Goal: Task Accomplishment & Management: Complete application form

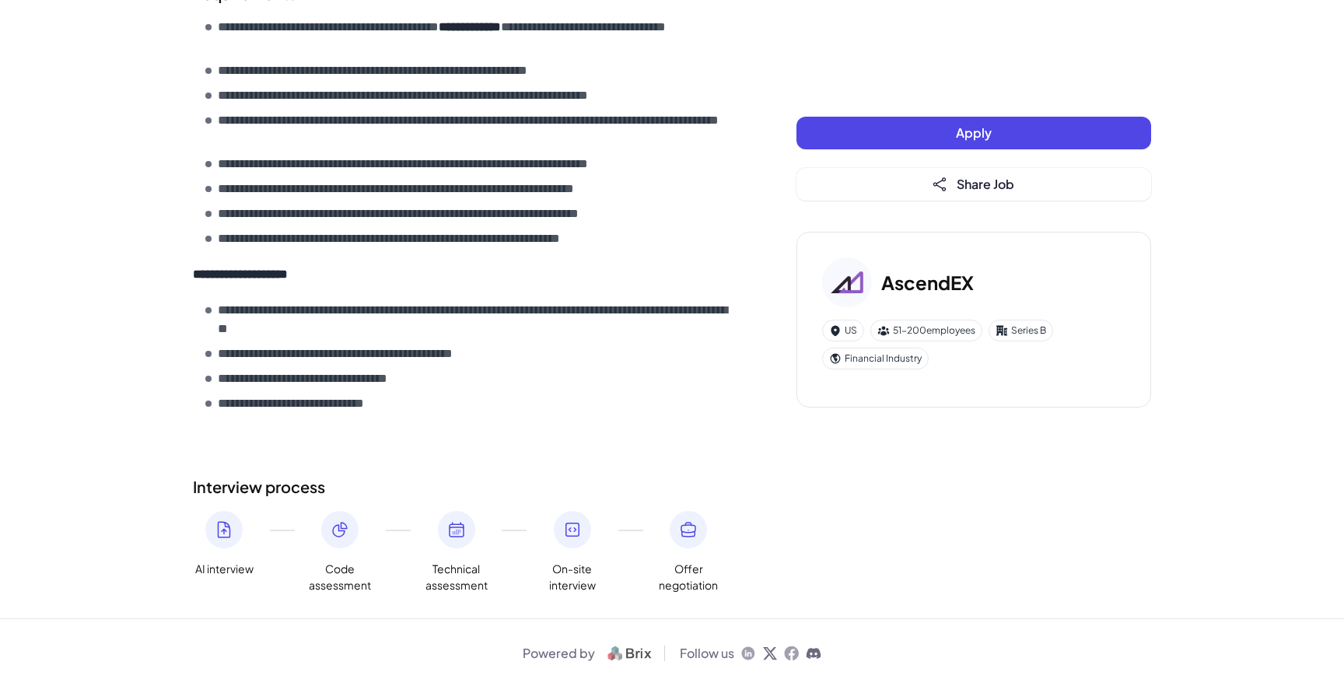
scroll to position [702, 0]
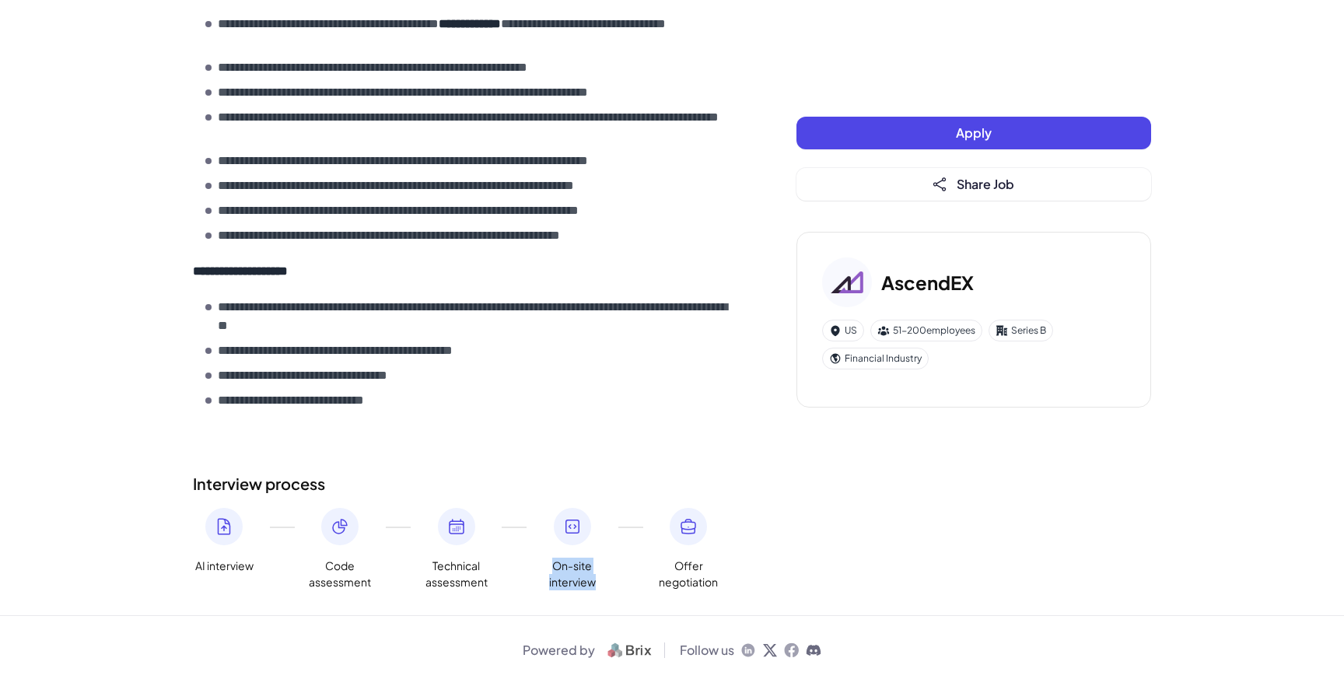
drag, startPoint x: 551, startPoint y: 562, endPoint x: 596, endPoint y: 579, distance: 48.2
click at [596, 580] on span "On-site interview" at bounding box center [572, 574] width 62 height 33
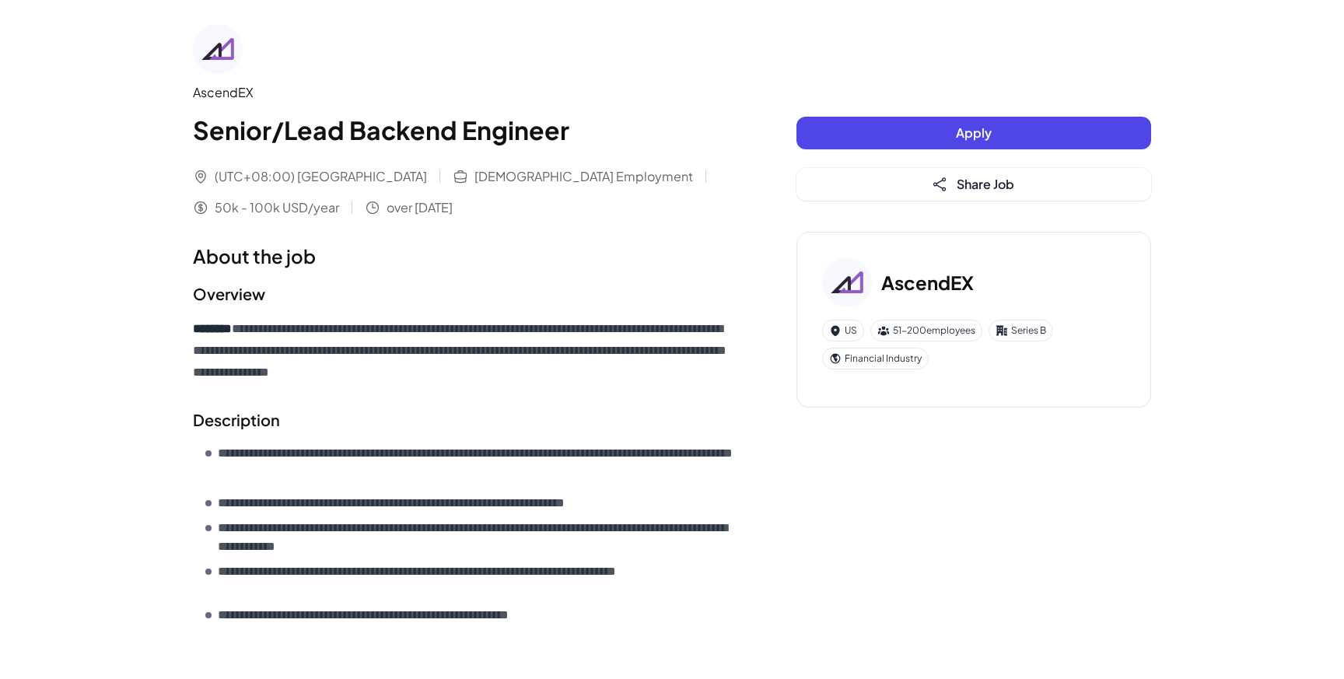
scroll to position [0, 0]
click at [236, 176] on span "(UTC+08:00) [GEOGRAPHIC_DATA]" at bounding box center [321, 177] width 212 height 19
copy span "(UTC+08:00) [GEOGRAPHIC_DATA]"
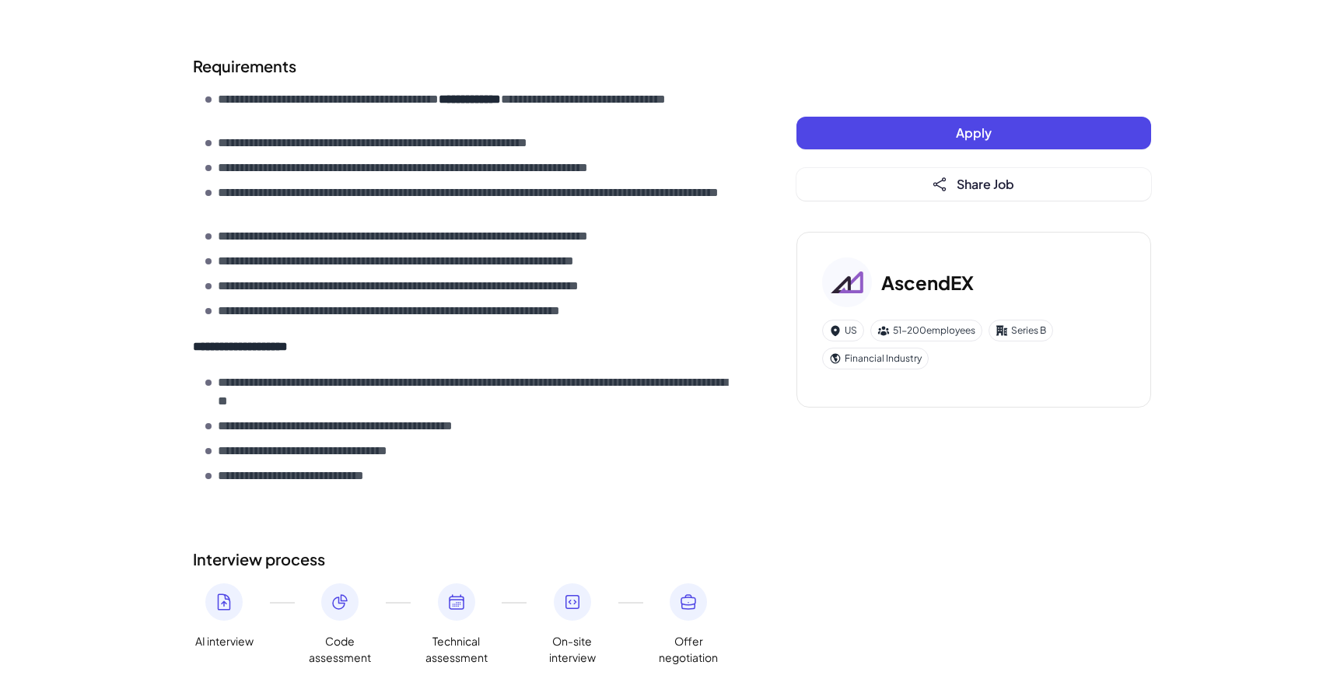
scroll to position [652, 0]
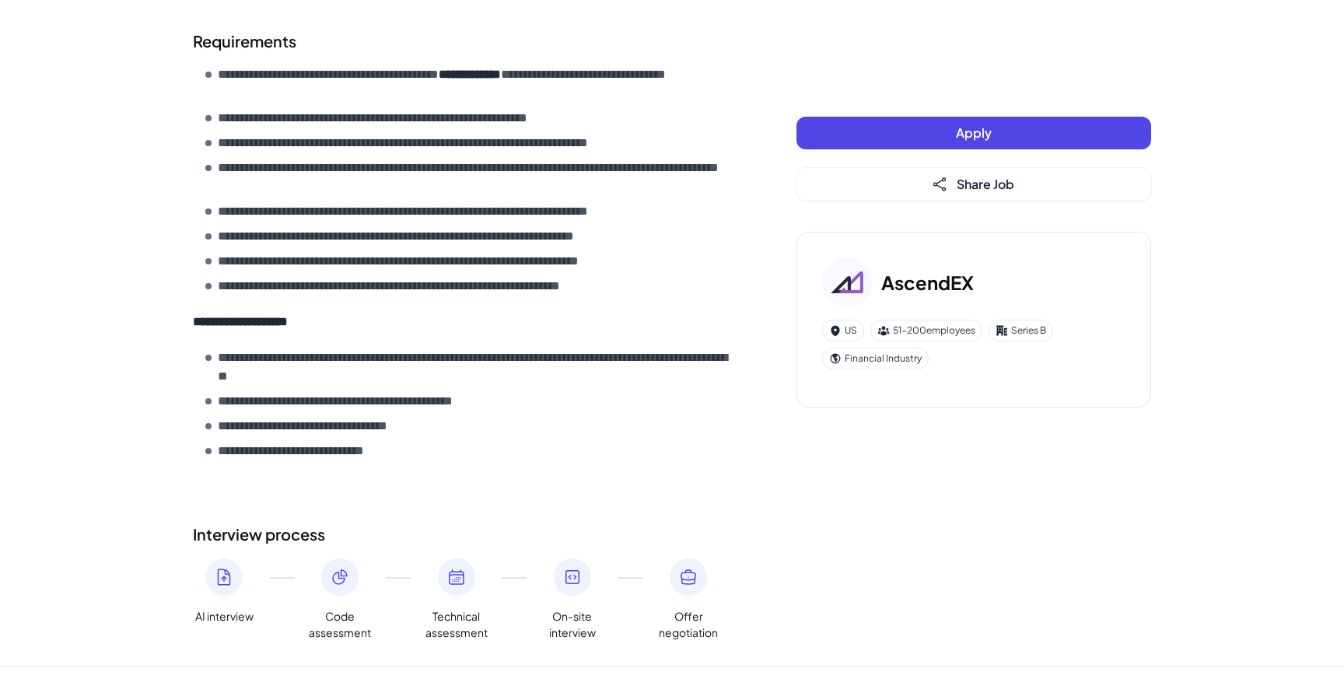
click at [927, 139] on button "Apply" at bounding box center [973, 133] width 355 height 33
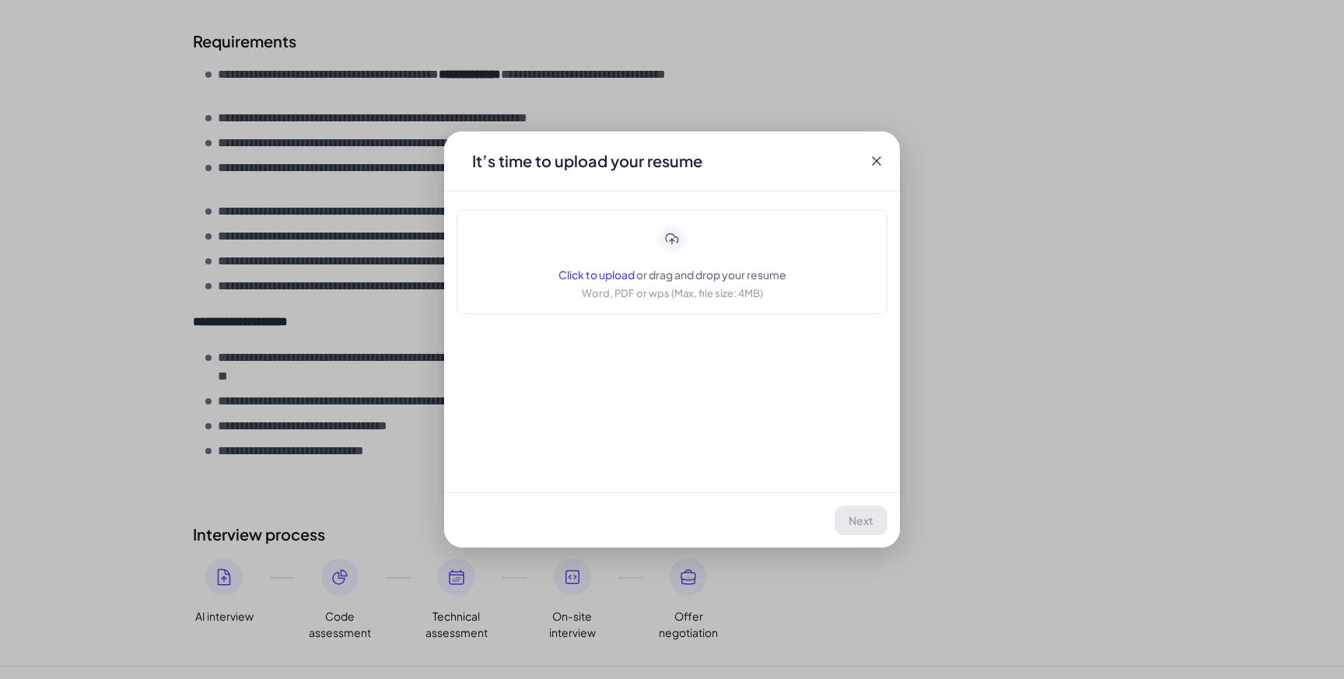
click at [645, 250] on div "Click to upload or drag and drop your resume Word, PDF or wps (Max. file size: …" at bounding box center [672, 262] width 228 height 78
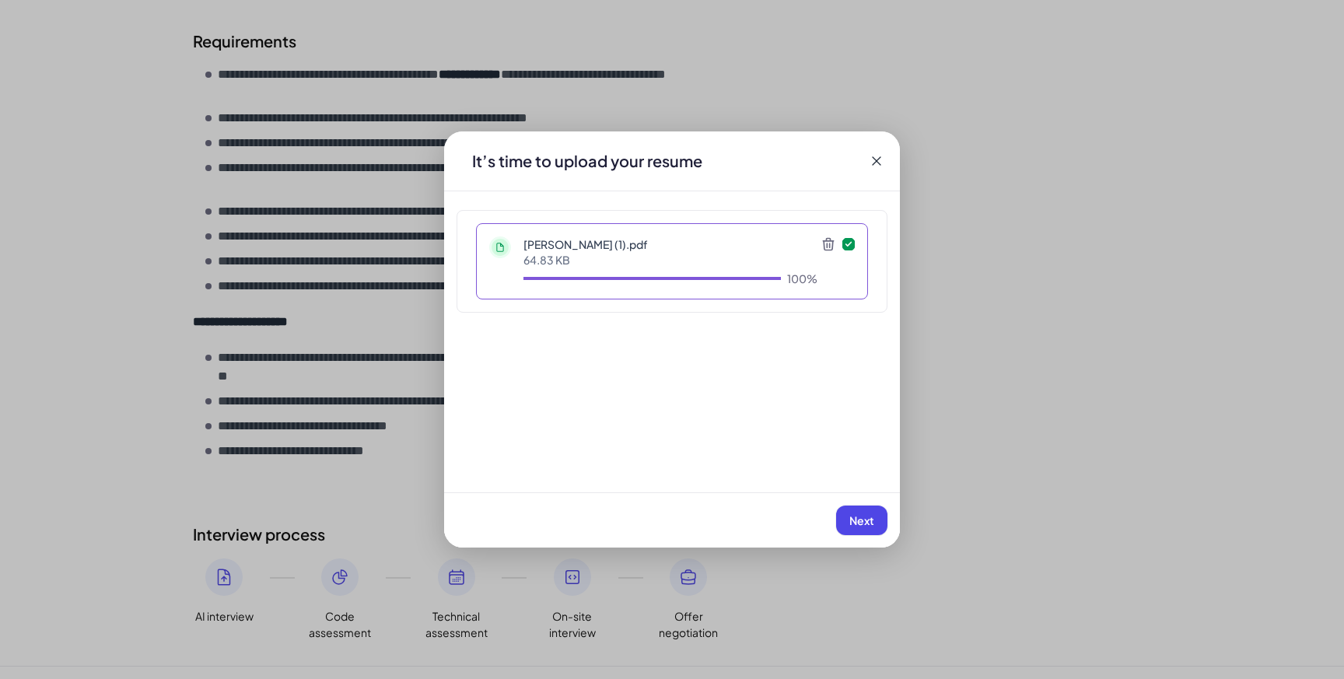
click at [874, 509] on button "Next" at bounding box center [861, 520] width 51 height 30
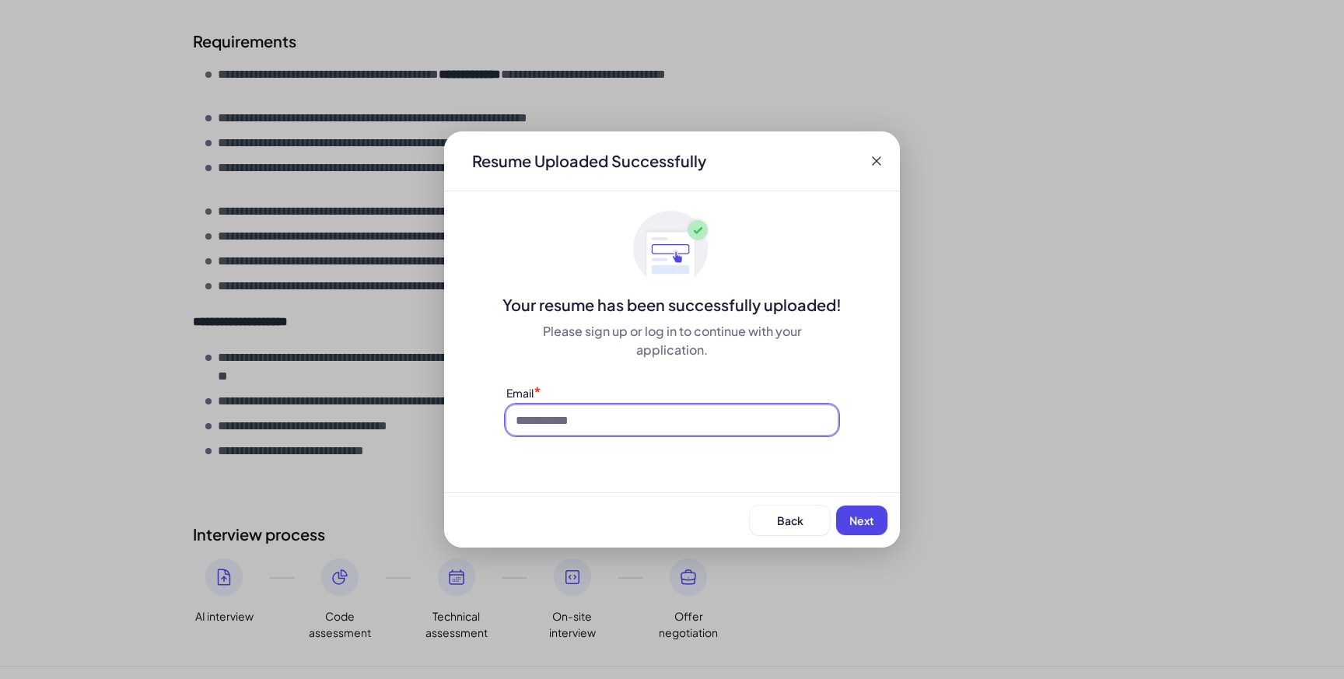
click at [577, 412] on input at bounding box center [671, 420] width 331 height 30
type input "**********"
click at [864, 512] on button "Next" at bounding box center [861, 520] width 51 height 30
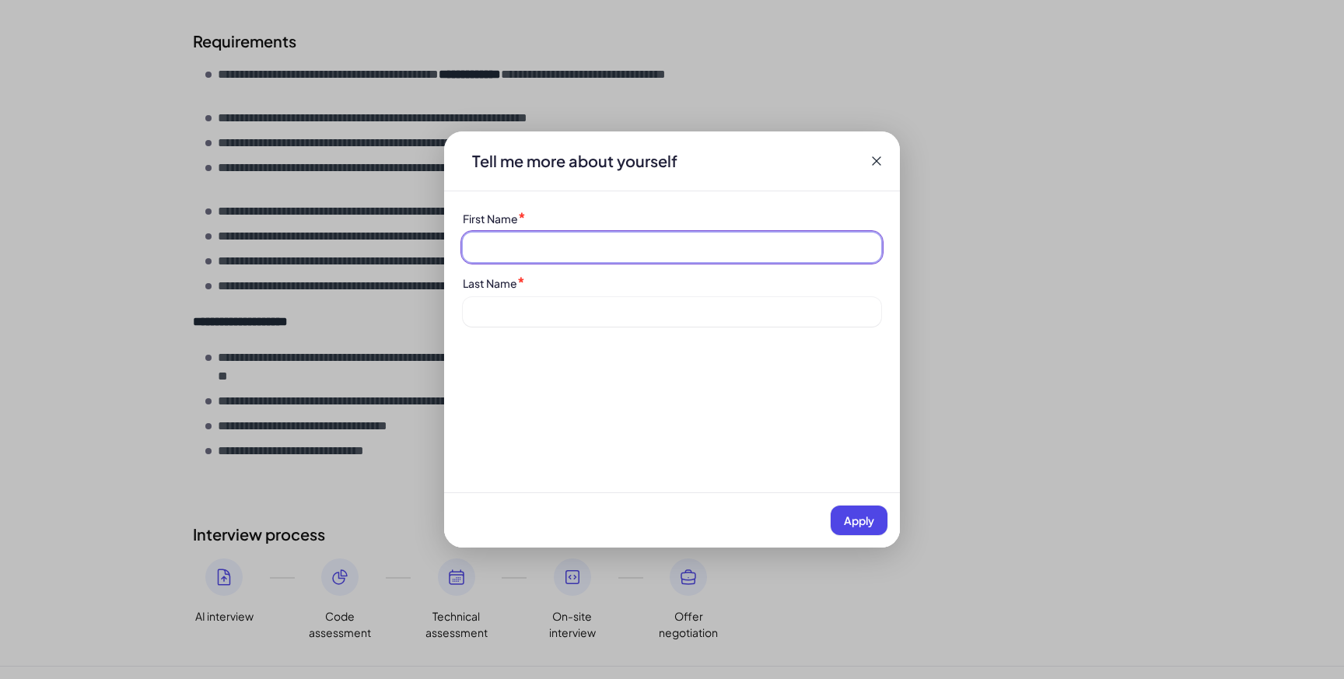
click at [687, 253] on input at bounding box center [672, 248] width 418 height 30
type input "*********"
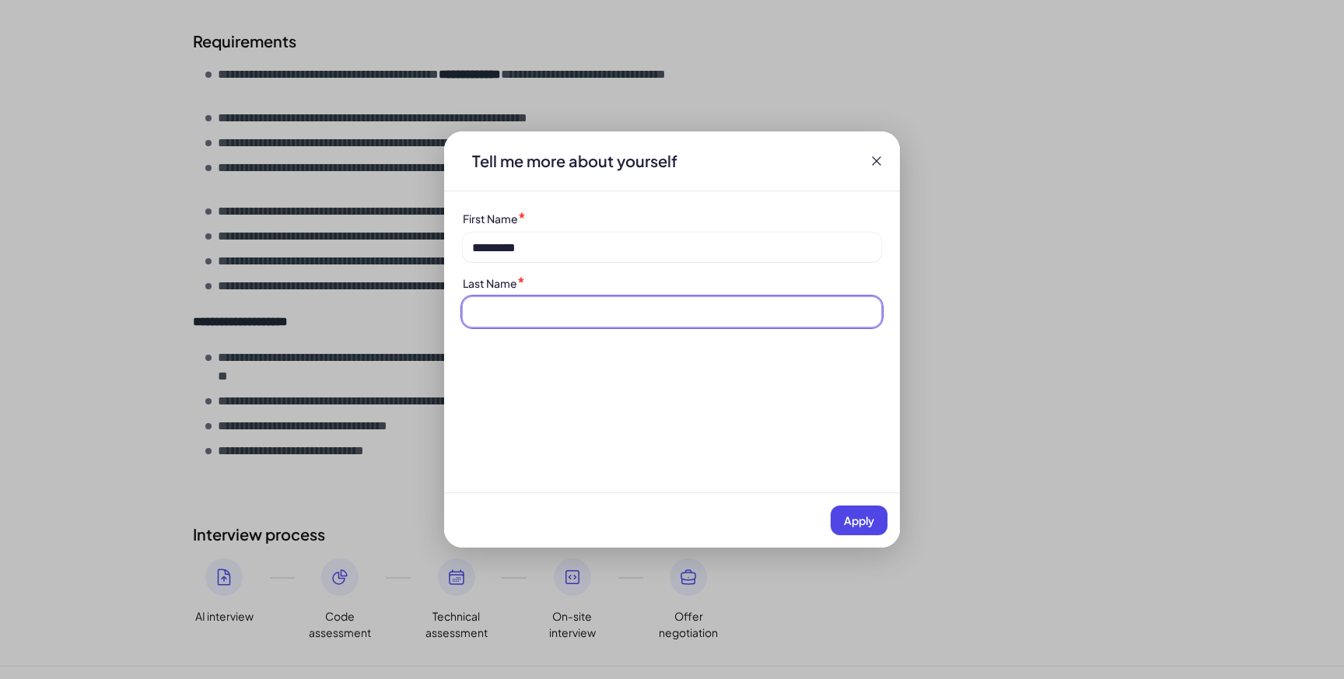
click at [610, 304] on input at bounding box center [672, 312] width 418 height 30
type input "**********"
click at [839, 516] on button "Apply" at bounding box center [859, 520] width 57 height 30
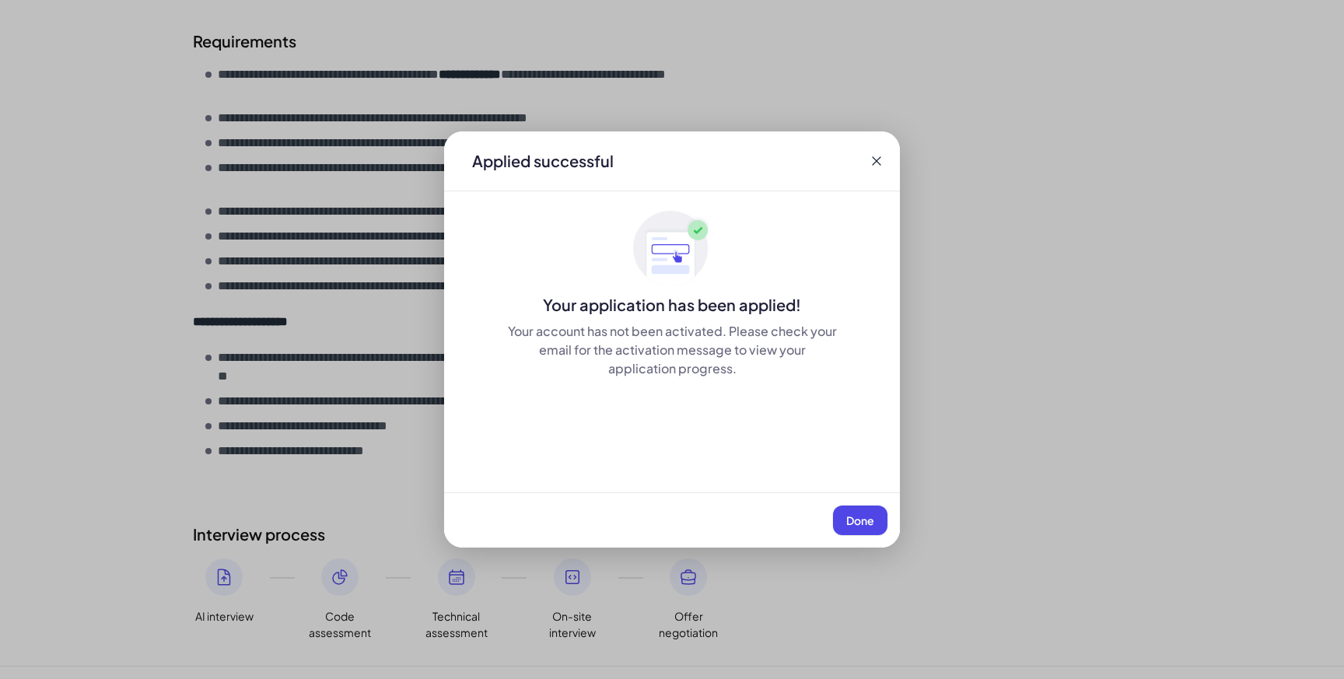
click at [839, 516] on button "Done" at bounding box center [860, 520] width 54 height 30
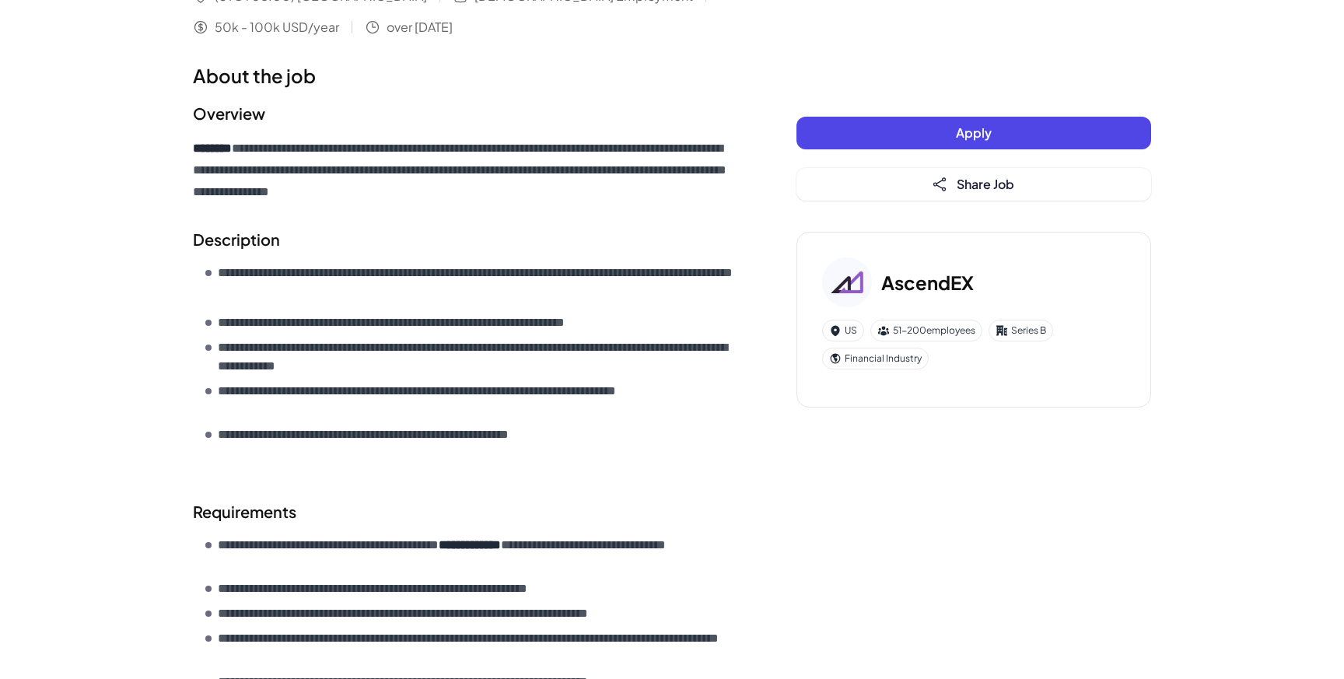
scroll to position [0, 0]
